Goal: Unclear

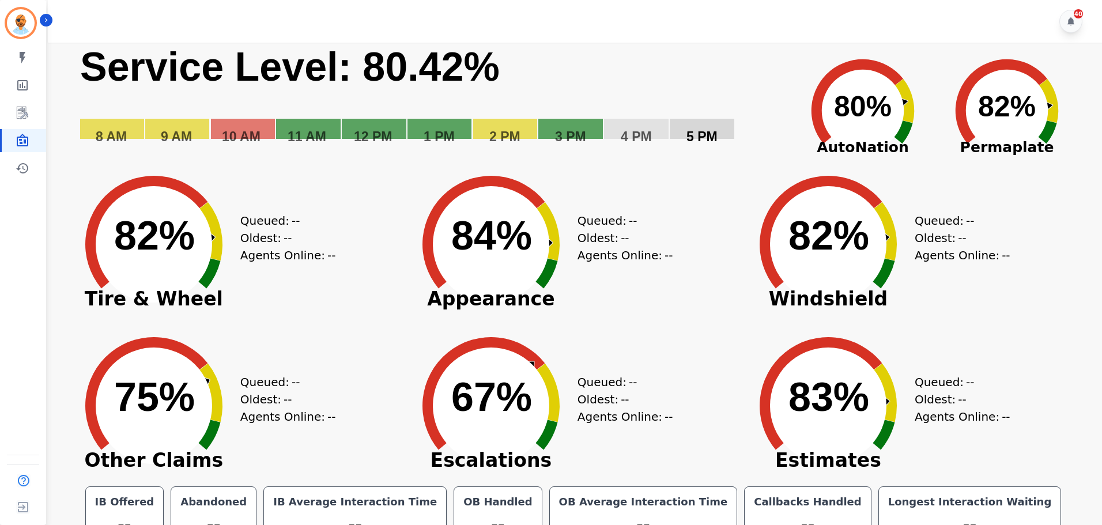
scroll to position [26, 0]
